Goal: Information Seeking & Learning: Learn about a topic

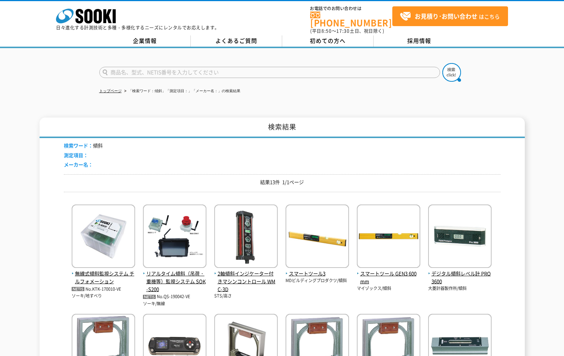
click at [139, 68] on input "text" at bounding box center [269, 72] width 341 height 11
type input "レーザー変位計"
click at [443, 63] on button at bounding box center [452, 72] width 19 height 19
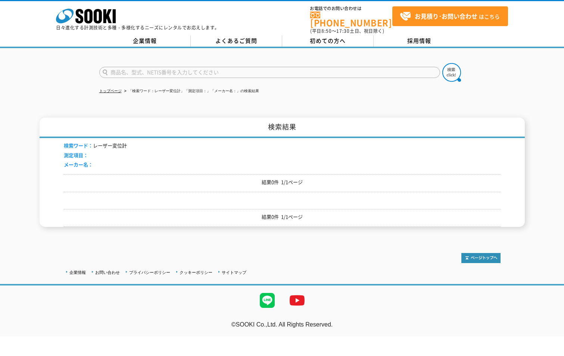
click at [140, 68] on input "text" at bounding box center [269, 72] width 341 height 11
drag, startPoint x: 132, startPoint y: 67, endPoint x: 77, endPoint y: 73, distance: 55.6
click at [77, 73] on div "レーザー変位計" at bounding box center [282, 66] width 564 height 36
type input "変位計"
click at [443, 63] on button at bounding box center [452, 72] width 19 height 19
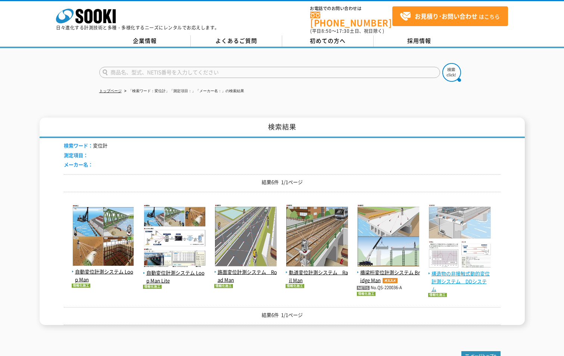
click at [454, 279] on span "構造物の非接触式動的変位計測システム　DDシステム" at bounding box center [459, 281] width 63 height 23
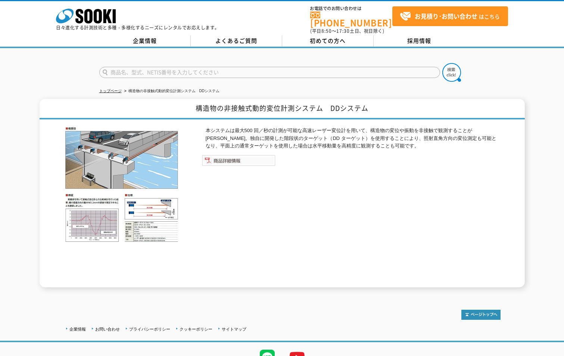
click at [226, 157] on img at bounding box center [239, 160] width 74 height 11
